Goal: Task Accomplishment & Management: Manage account settings

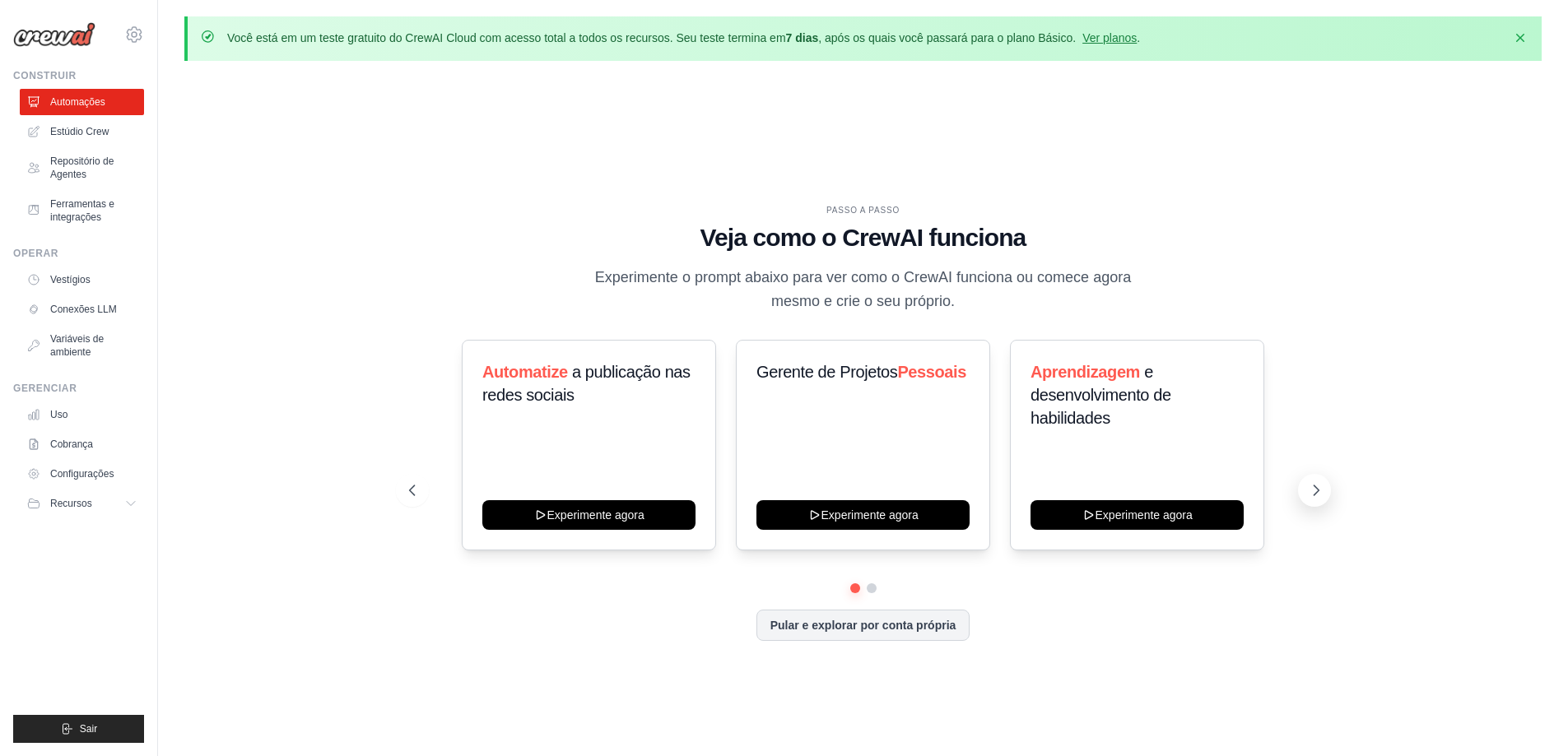
click at [1314, 484] on icon at bounding box center [1316, 491] width 17 height 17
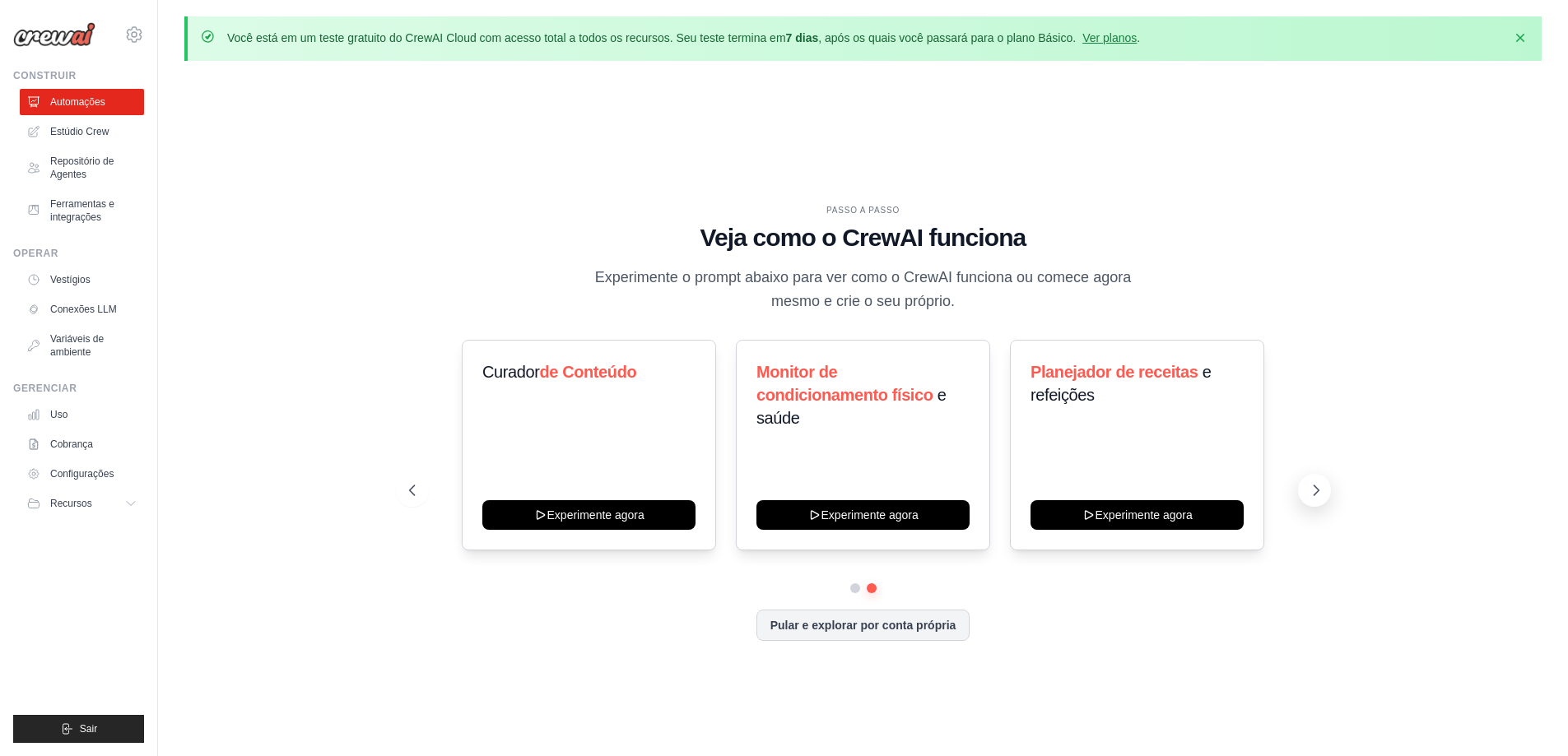
click at [1314, 484] on icon at bounding box center [1316, 491] width 17 height 17
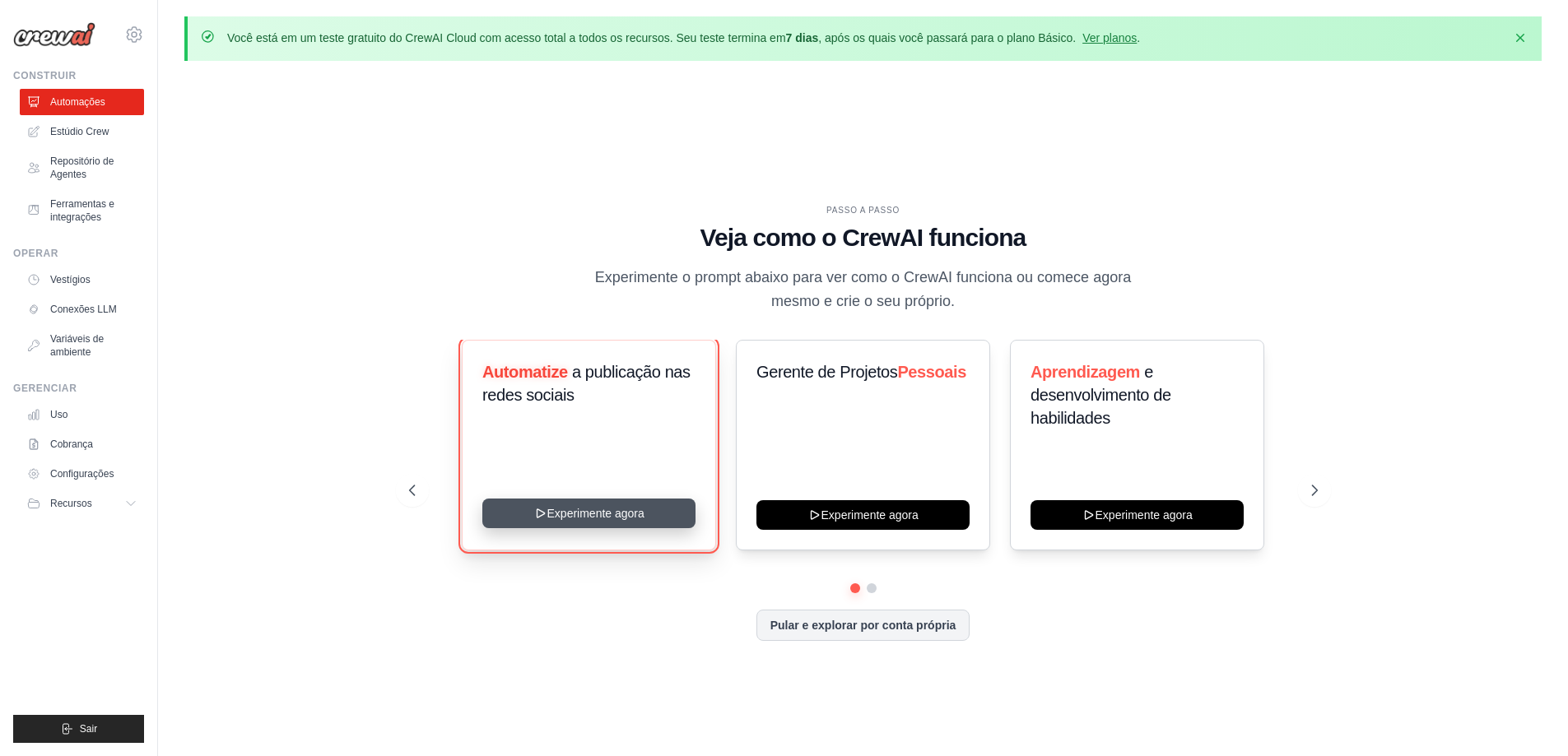
click at [581, 514] on button "Experimente agora" at bounding box center [589, 513] width 213 height 30
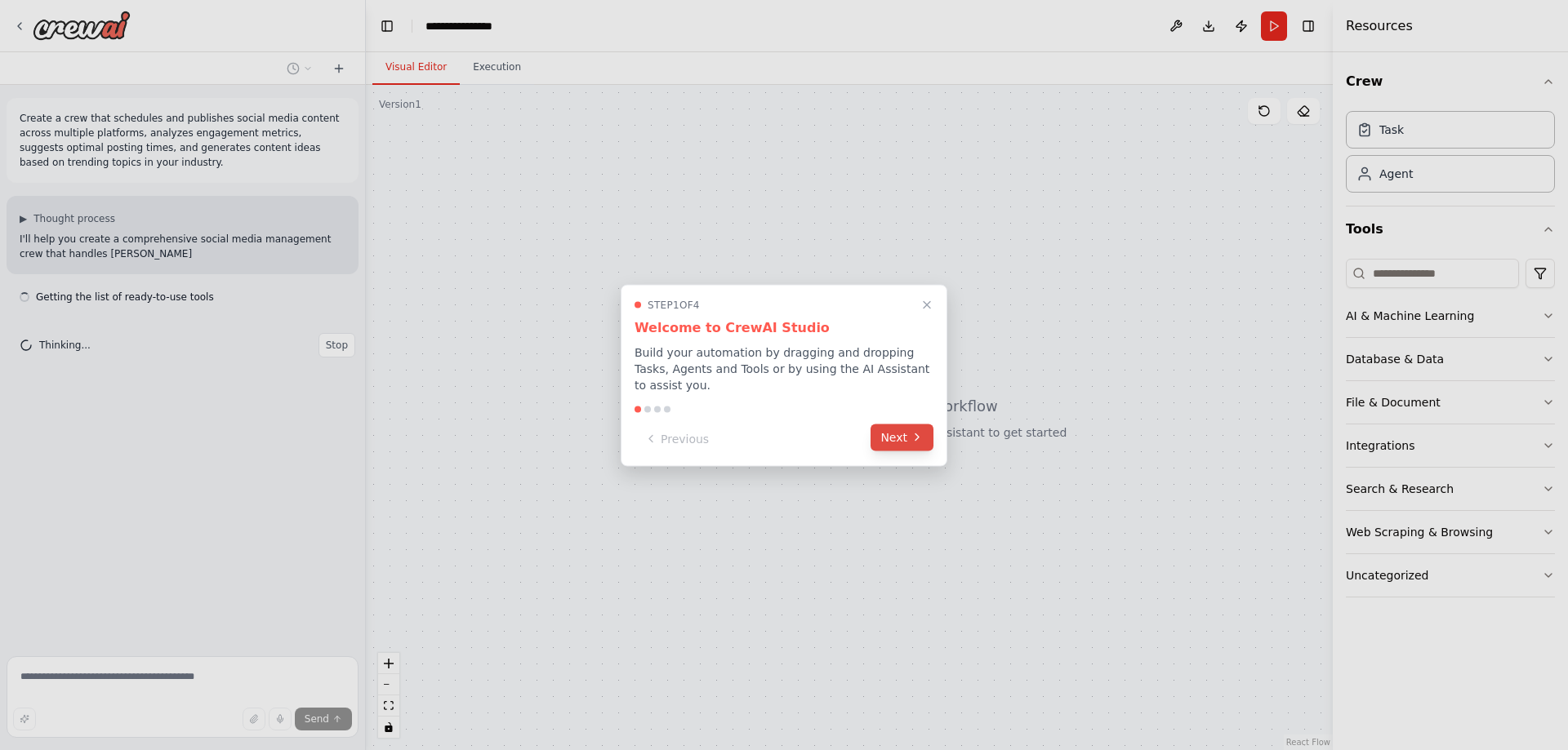
click at [889, 433] on button "Next" at bounding box center [902, 437] width 63 height 27
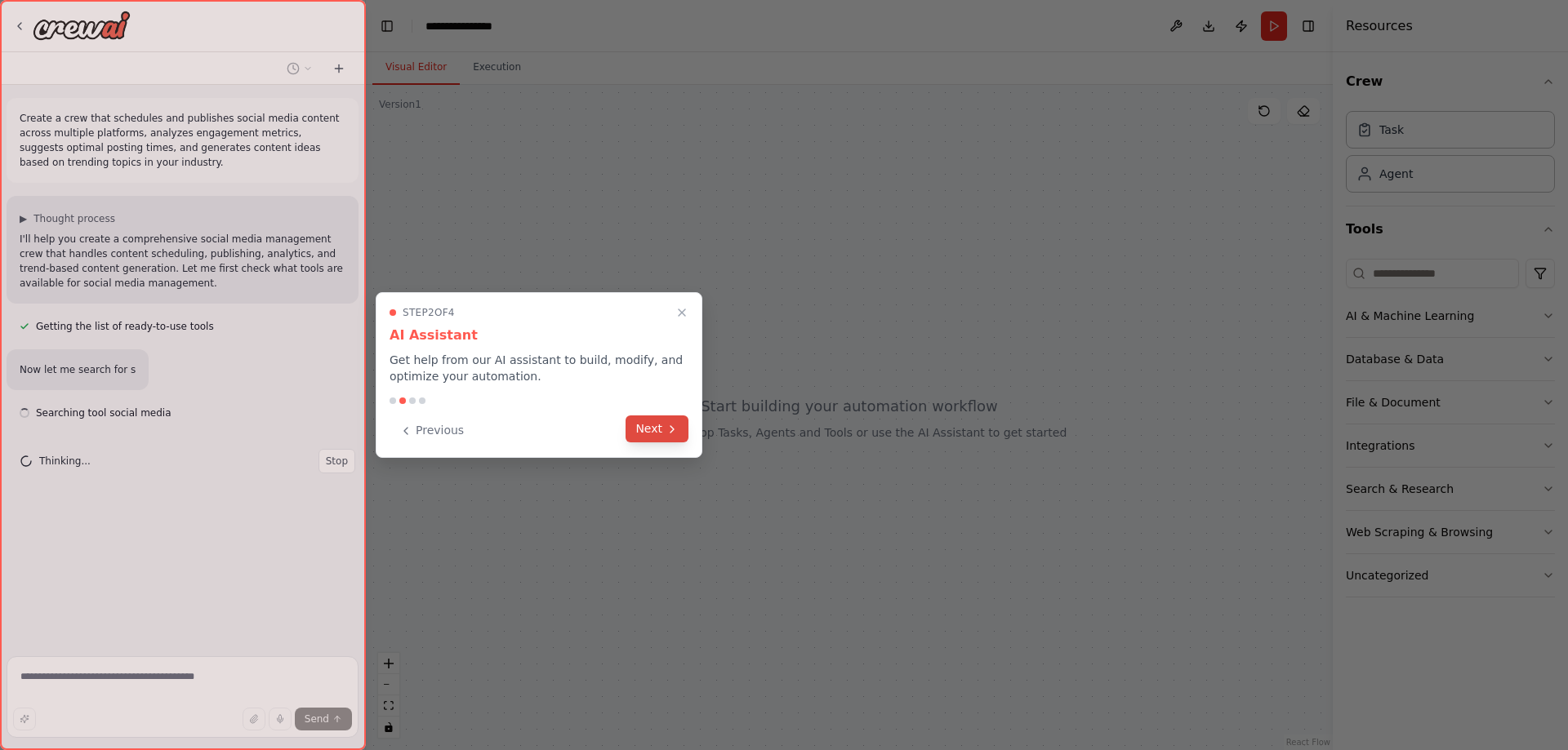
click at [675, 436] on button "Next" at bounding box center [657, 429] width 63 height 27
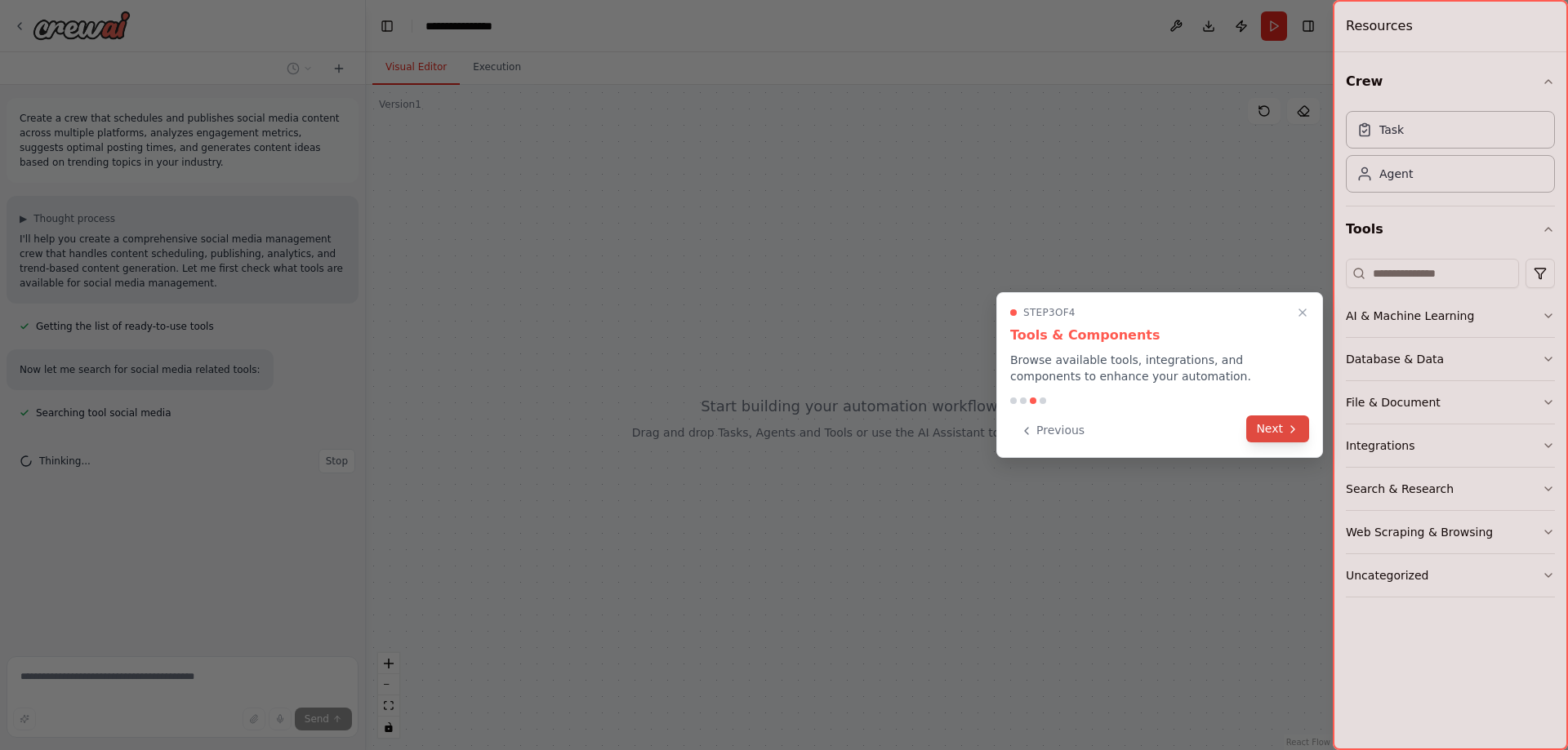
click at [1270, 423] on button "Next" at bounding box center [1278, 429] width 63 height 27
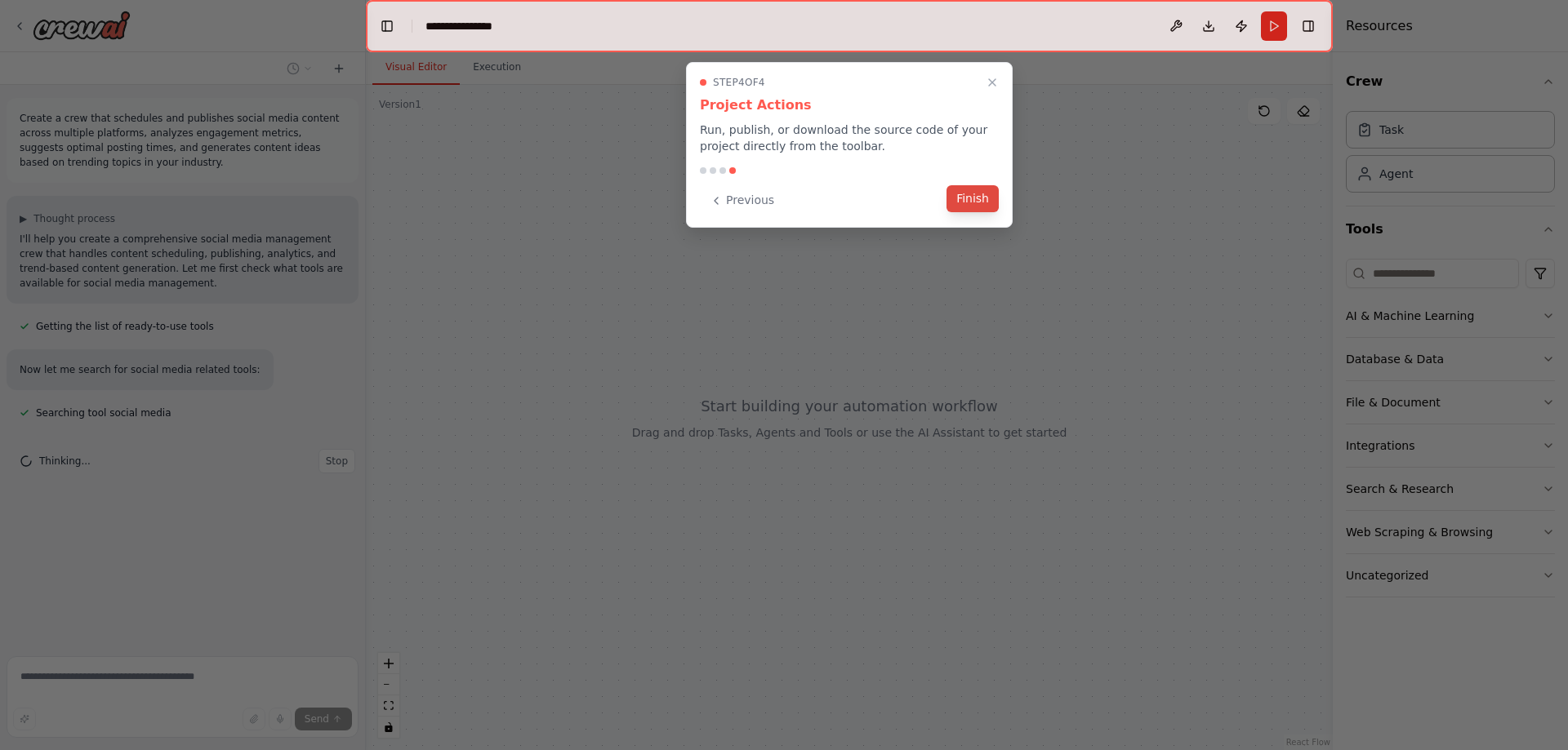
click at [971, 206] on button "Finish" at bounding box center [972, 198] width 52 height 27
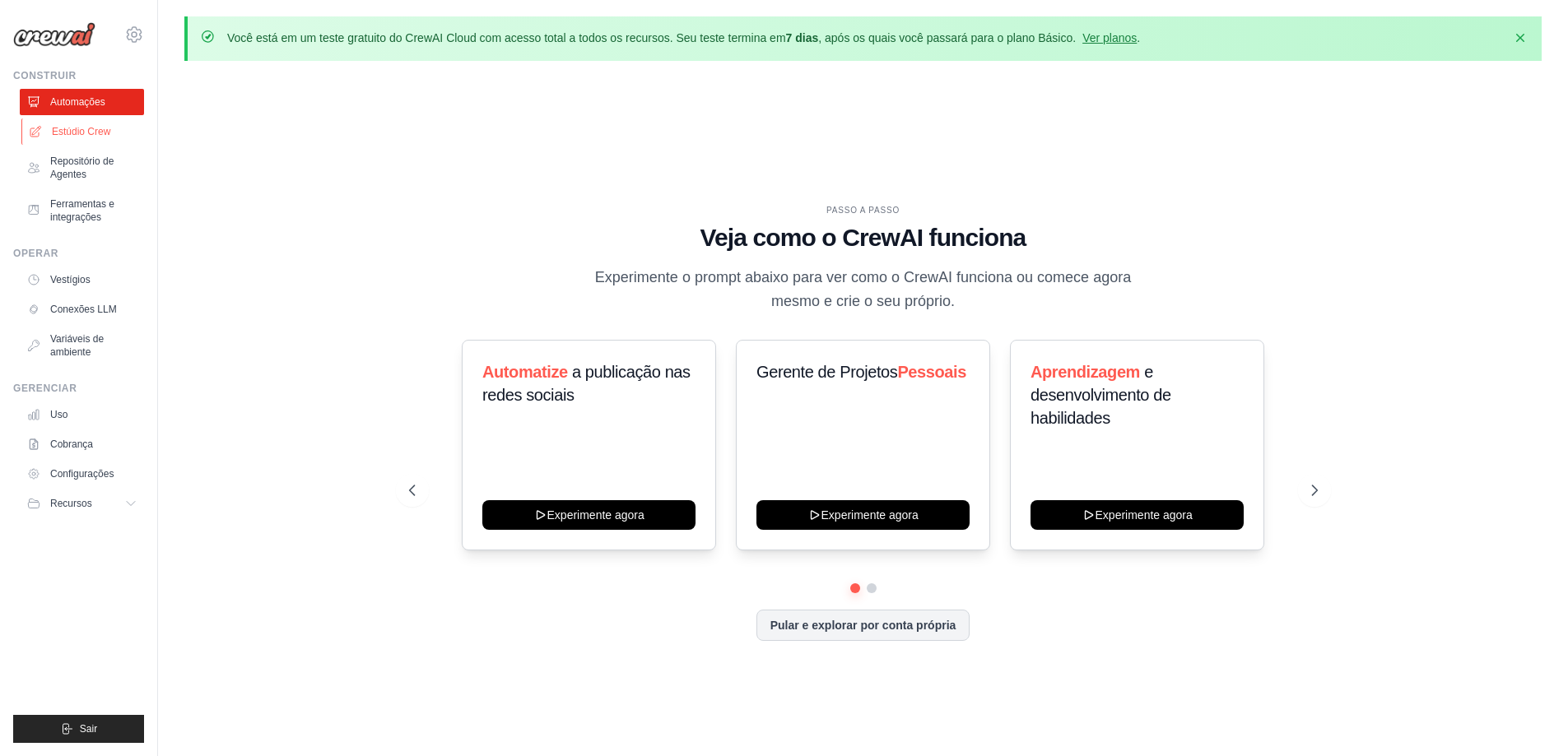
click at [93, 135] on font "Estúdio Crew" at bounding box center [81, 132] width 58 height 12
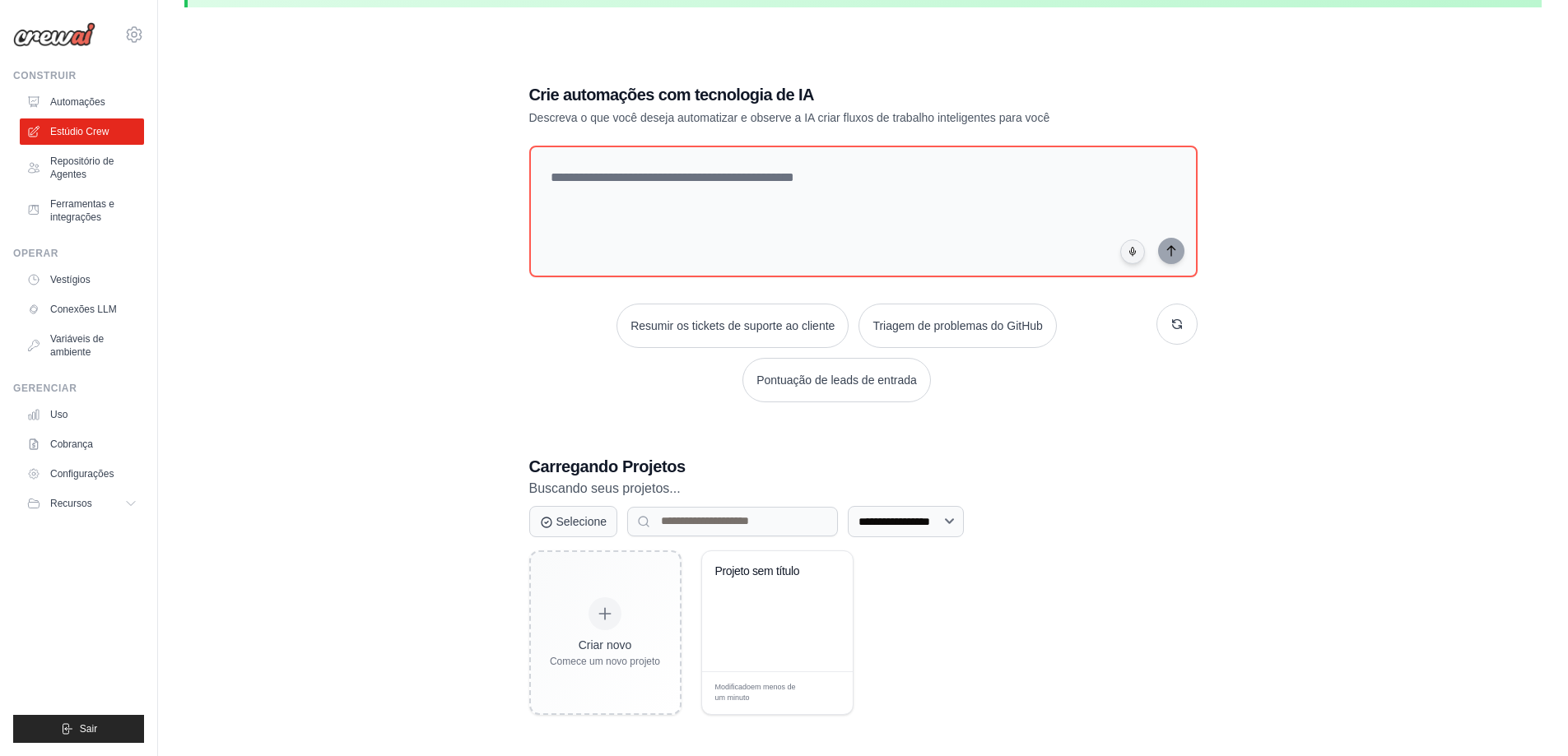
scroll to position [83, 0]
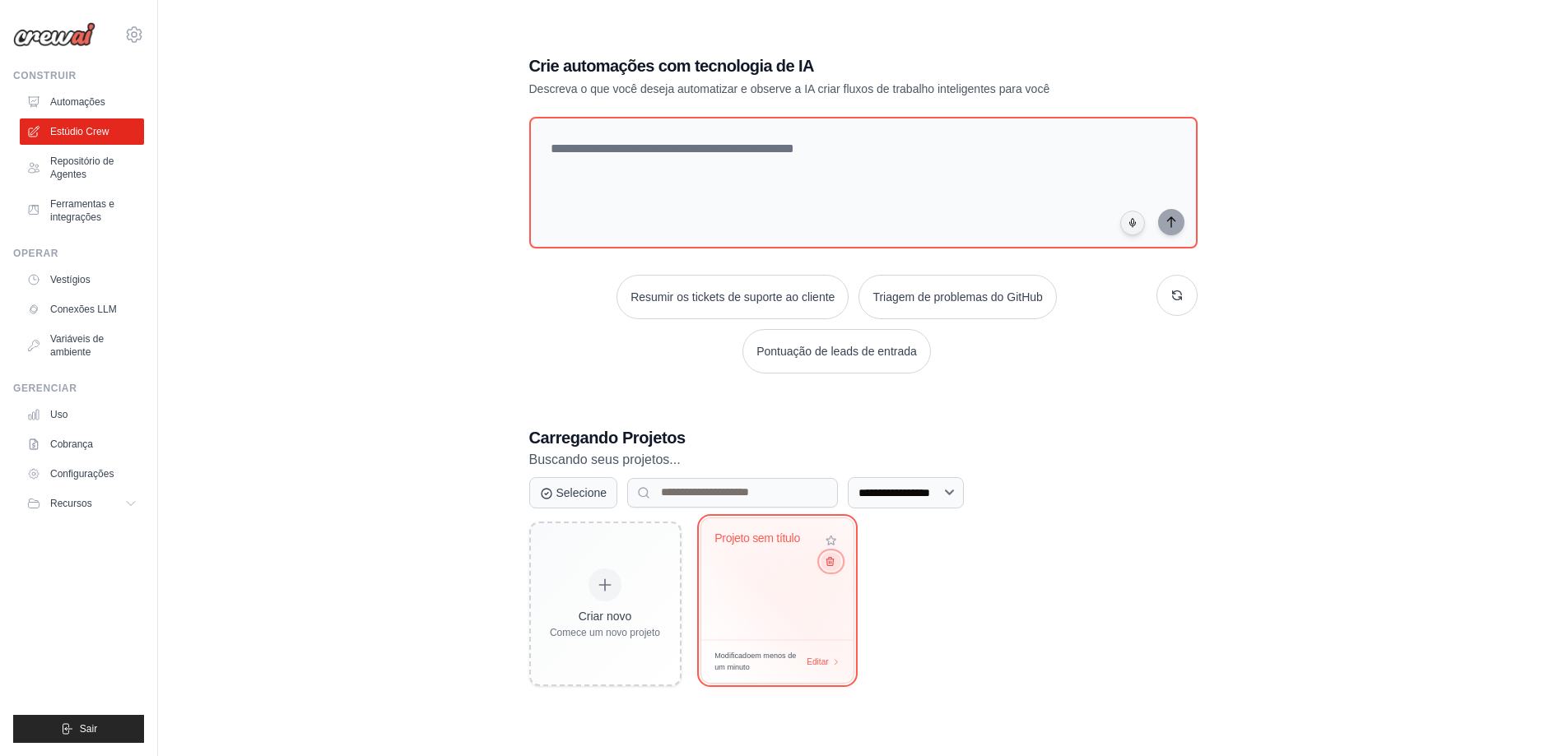
click at [831, 566] on icon at bounding box center [829, 560] width 11 height 11
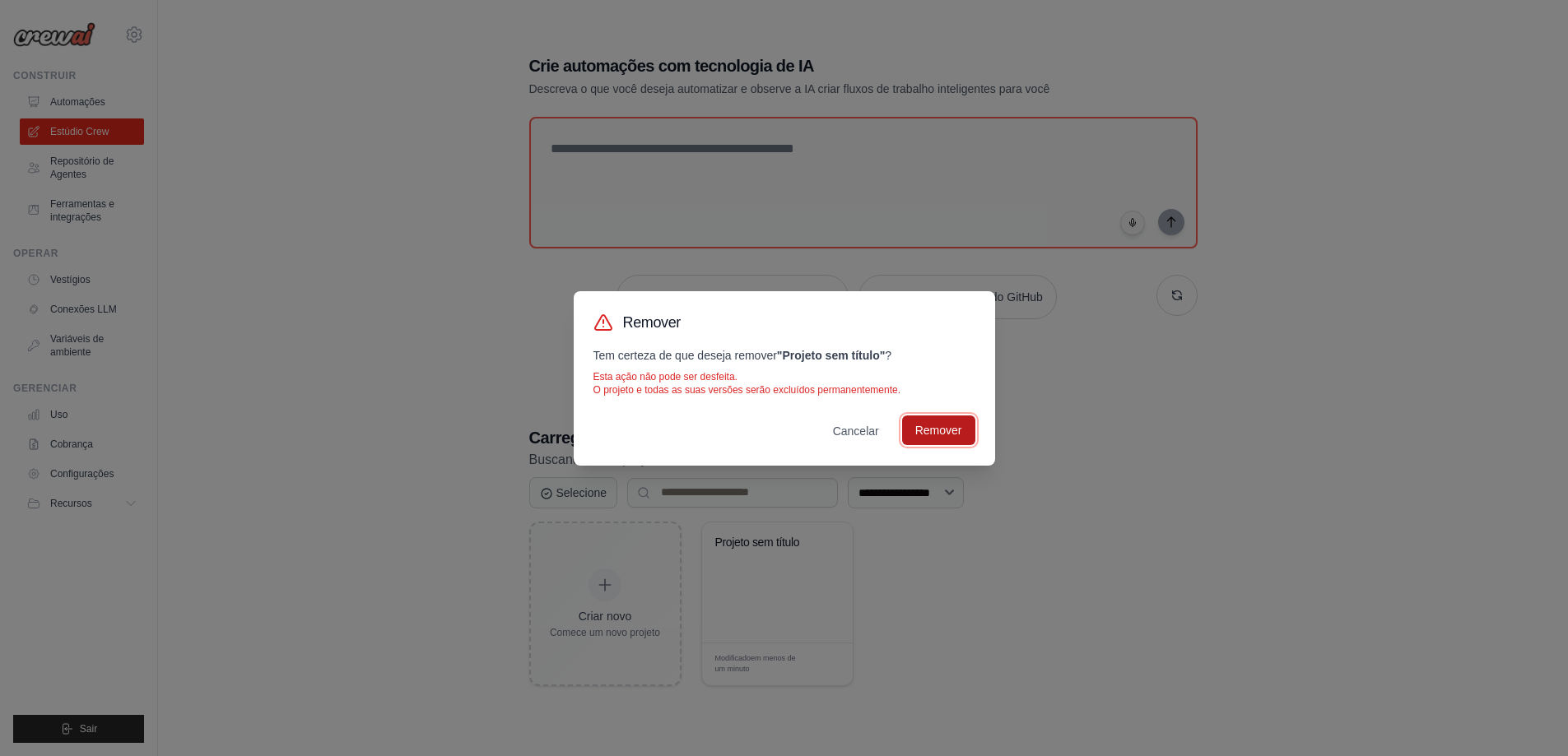
click at [936, 438] on button "Remover" at bounding box center [939, 431] width 73 height 30
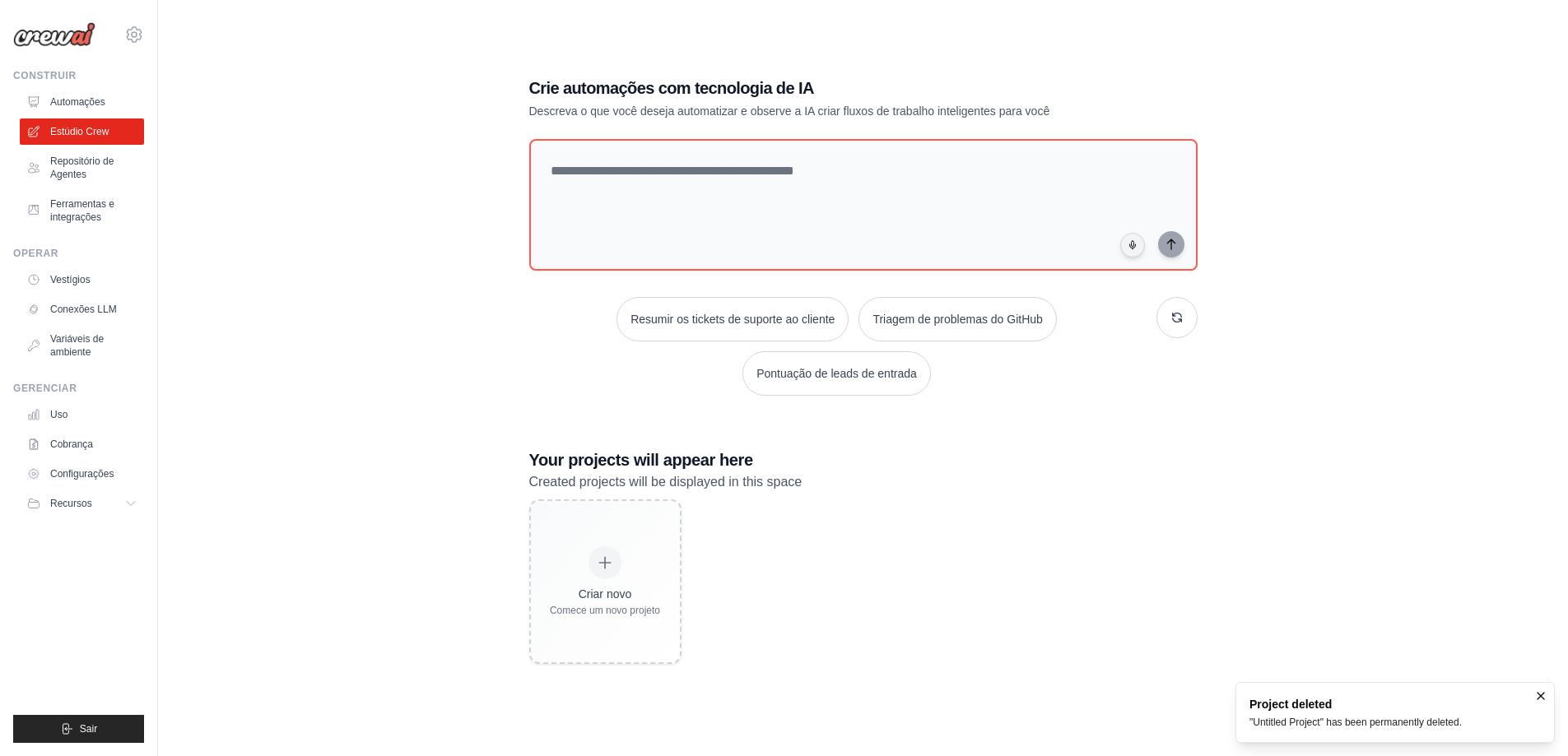
scroll to position [91, 0]
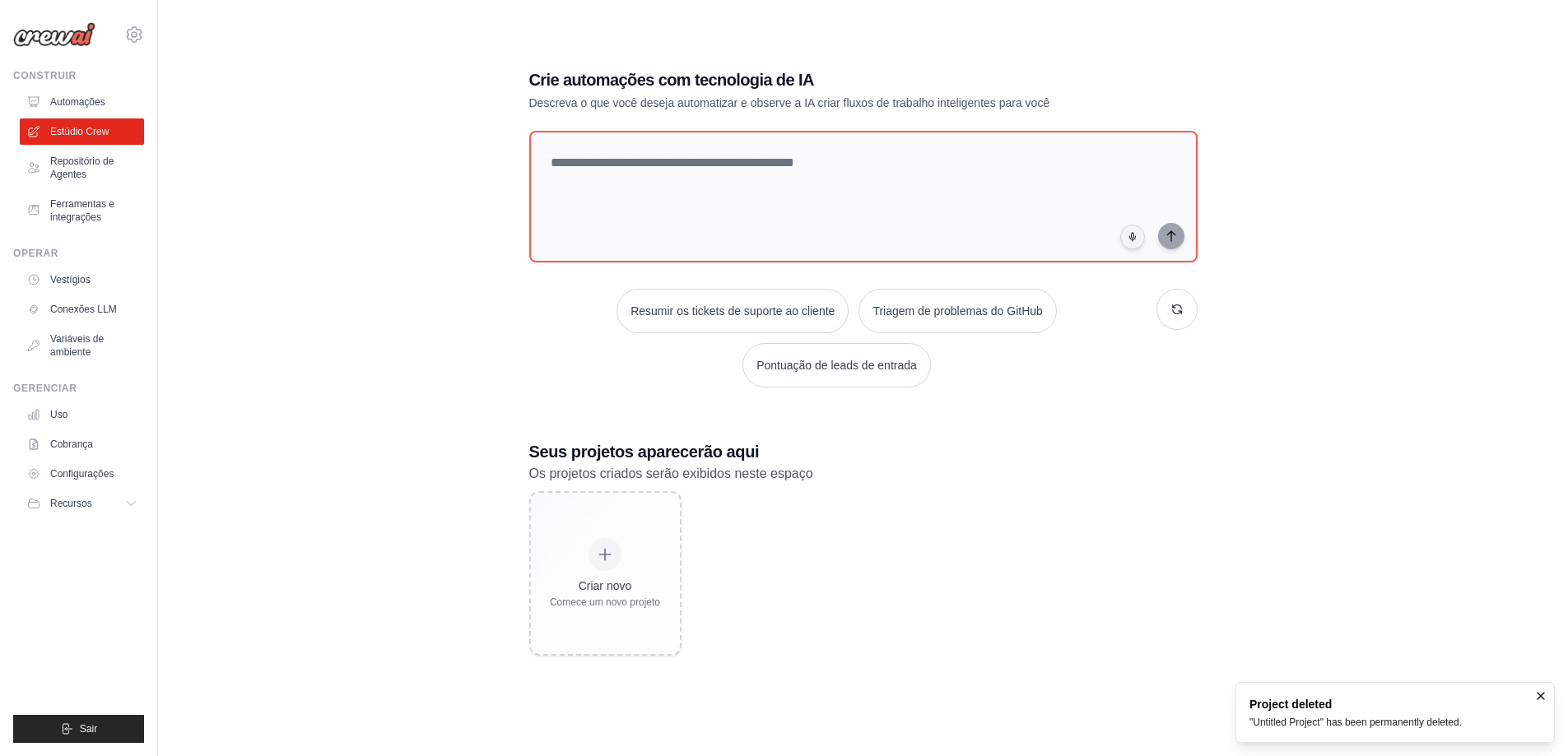
click at [75, 36] on img at bounding box center [54, 35] width 83 height 25
click at [80, 103] on font "Automações" at bounding box center [79, 103] width 55 height 12
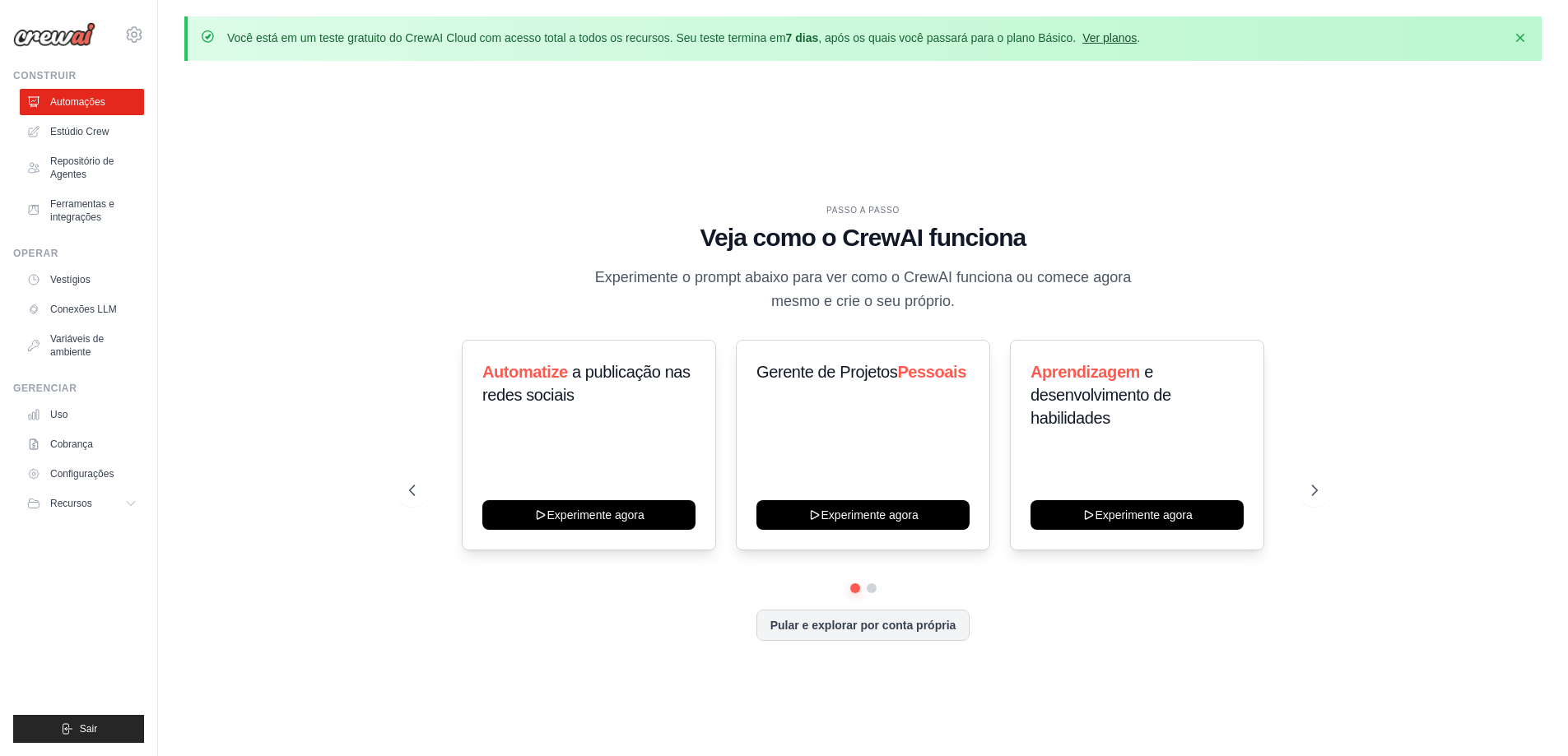
click at [1118, 38] on font "Ver planos" at bounding box center [1109, 38] width 54 height 13
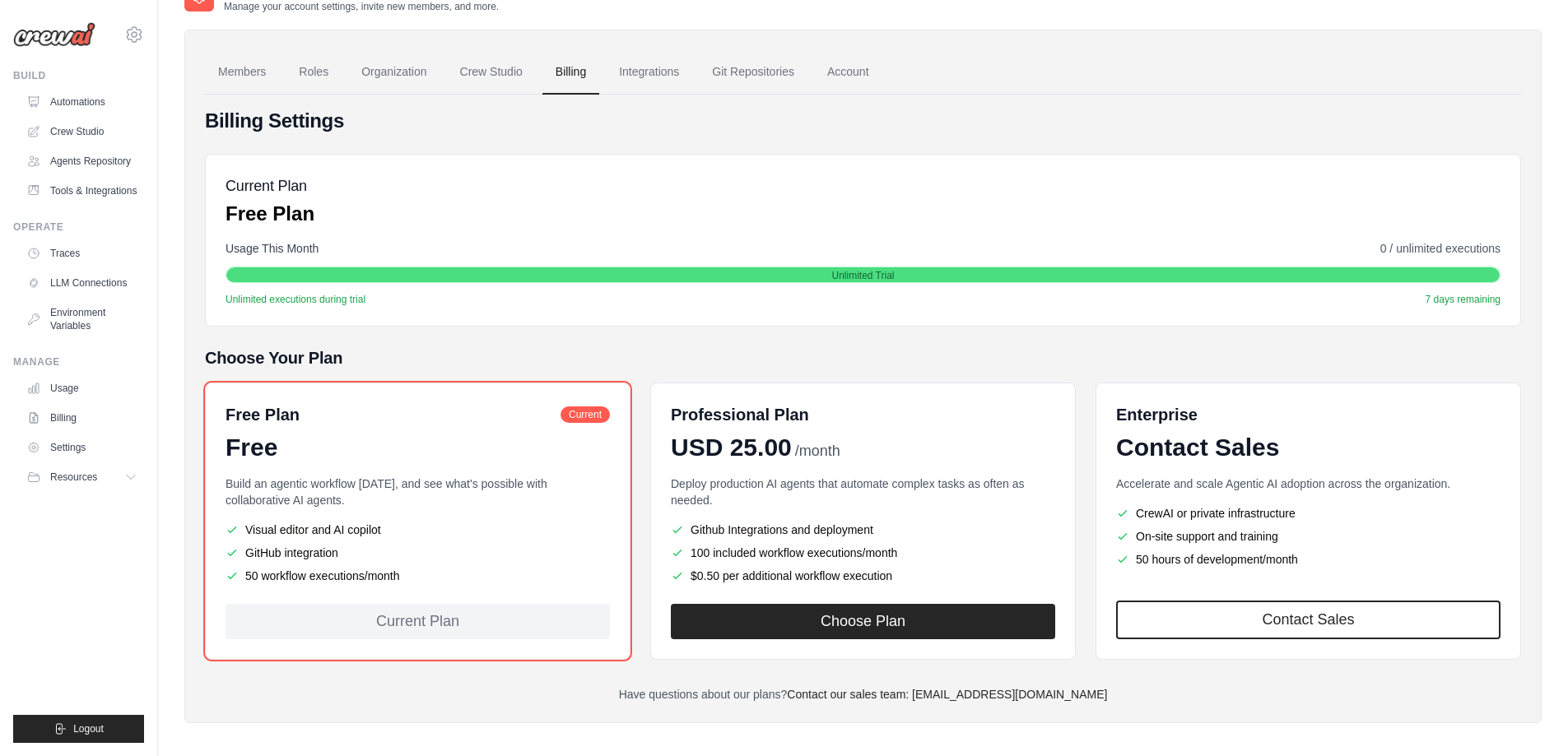
scroll to position [103, 0]
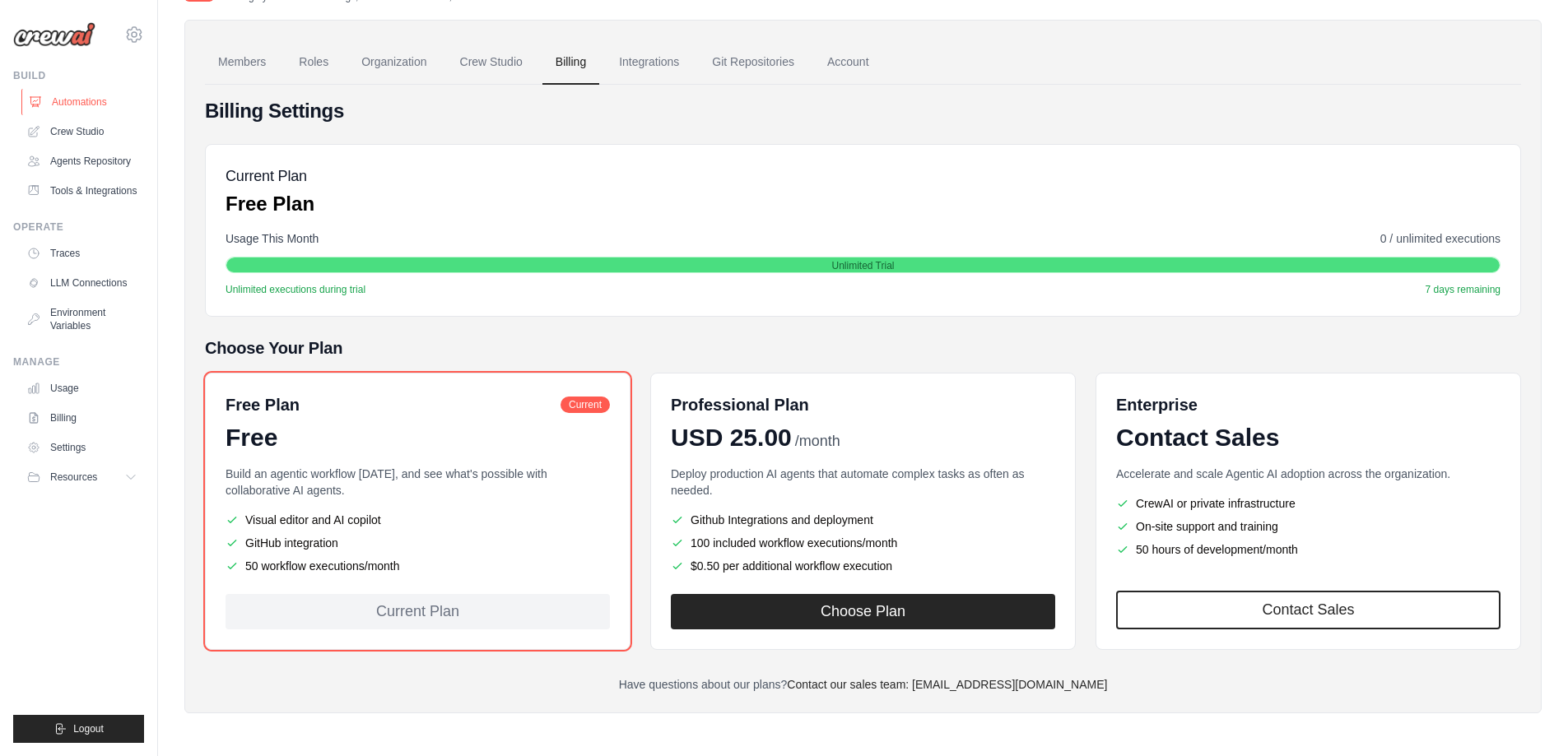
click at [97, 107] on link "Automations" at bounding box center [83, 103] width 124 height 27
